Goal: Answer question/provide support

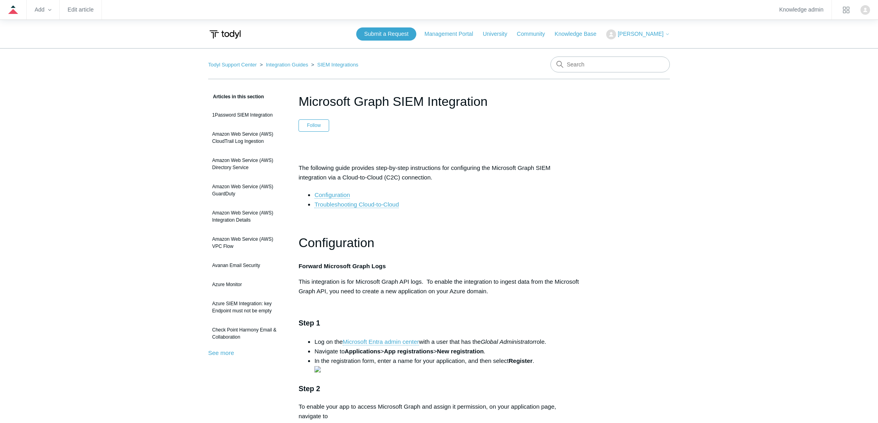
click at [358, 208] on li "Troubleshooting Cloud-to-Cloud" at bounding box center [446, 205] width 265 height 10
click at [359, 205] on link "Troubleshooting Cloud-to-Cloud" at bounding box center [356, 204] width 84 height 7
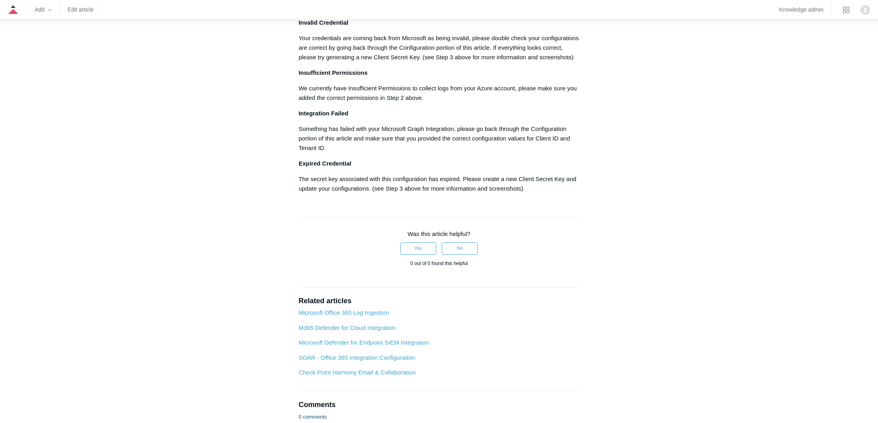
scroll to position [969, 0]
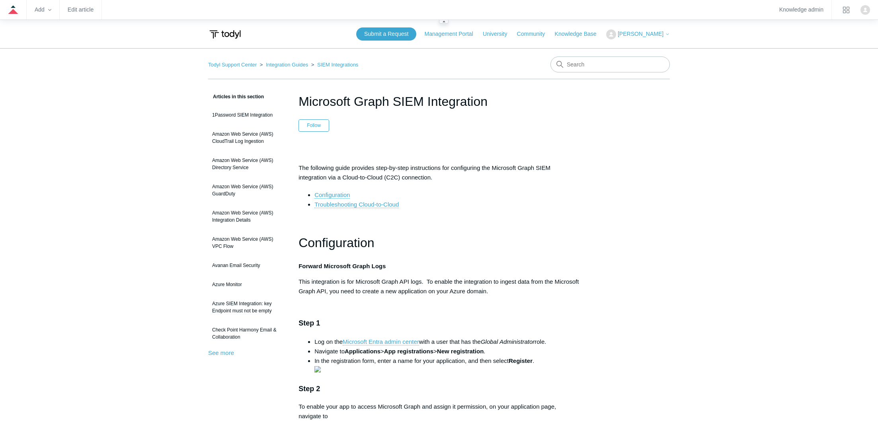
click at [859, 8] on zd-hc-navbar "Add Edit article Knowledge admin" at bounding box center [439, 10] width 878 height 20
click at [864, 10] on img "Click your profile icon to open the profile menu" at bounding box center [865, 10] width 10 height 10
click at [86, 8] on link "Edit article" at bounding box center [81, 10] width 26 height 4
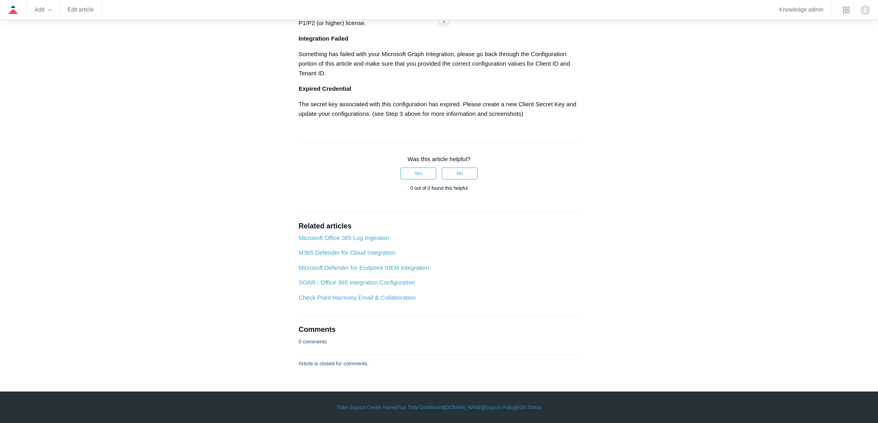
scroll to position [1184, 0]
click at [77, 12] on link "Edit article" at bounding box center [81, 10] width 26 height 4
